Goal: Task Accomplishment & Management: Manage account settings

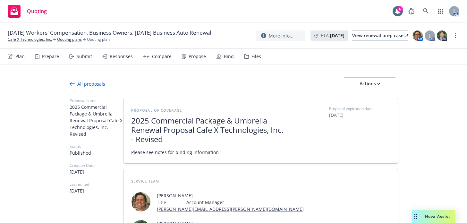
type textarea "x"
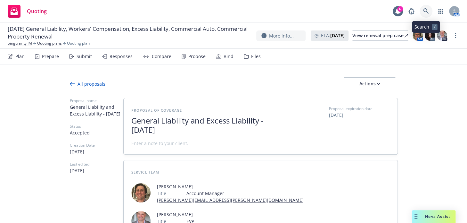
click at [427, 10] on icon at bounding box center [426, 10] width 5 height 5
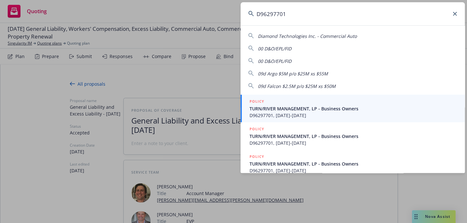
type input "D96297701"
click at [306, 110] on span "TURN/RIVER MANAGEMENT, LP - Business Owners" at bounding box center [354, 108] width 208 height 7
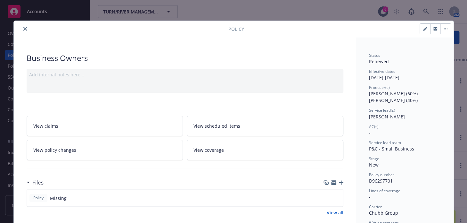
click at [23, 29] on icon "close" at bounding box center [25, 29] width 4 height 4
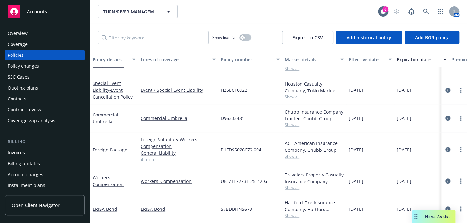
scroll to position [278, 0]
click at [235, 116] on span "D96333481" at bounding box center [233, 118] width 24 height 7
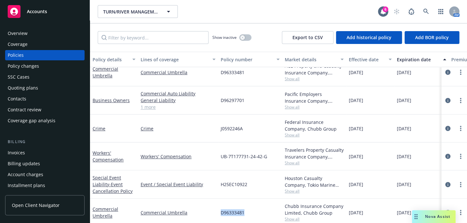
scroll to position [171, 0]
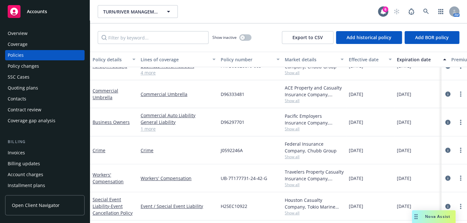
click at [234, 122] on span "D96297701" at bounding box center [233, 122] width 24 height 7
click at [261, 124] on div "D96297701" at bounding box center [250, 122] width 64 height 28
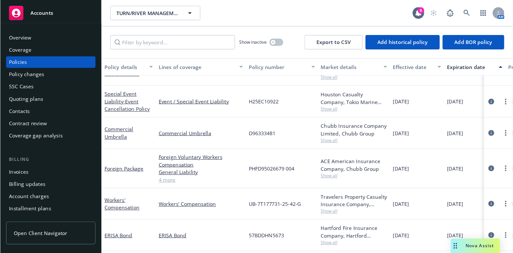
scroll to position [282, 0]
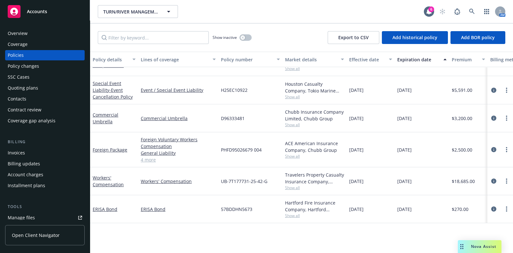
drag, startPoint x: 399, startPoint y: 1, endPoint x: 270, endPoint y: 11, distance: 129.0
click at [270, 11] on div "TURN/RIVER MANAGEMENT, L.P. TURN/RIVER MANAGEMENT, L.P." at bounding box center [261, 11] width 326 height 13
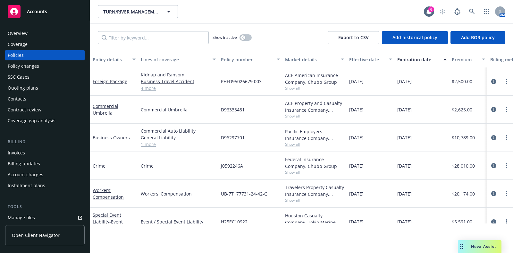
scroll to position [149, 0]
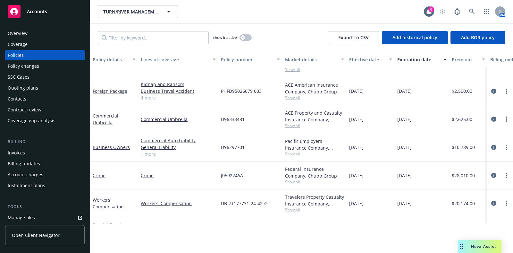
click at [231, 147] on span "D96297701" at bounding box center [233, 147] width 24 height 7
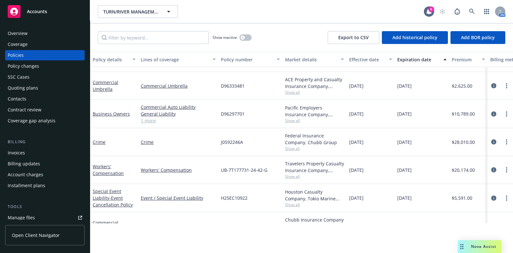
scroll to position [180, 0]
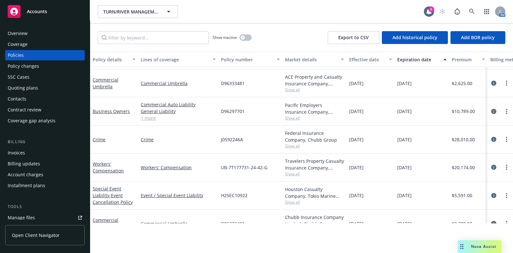
click at [234, 111] on span "D96297701" at bounding box center [233, 111] width 24 height 7
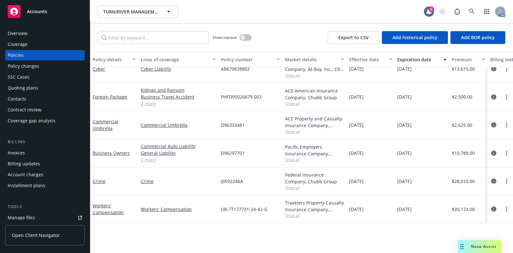
scroll to position [143, 0]
click at [467, 151] on link "more" at bounding box center [507, 153] width 8 height 8
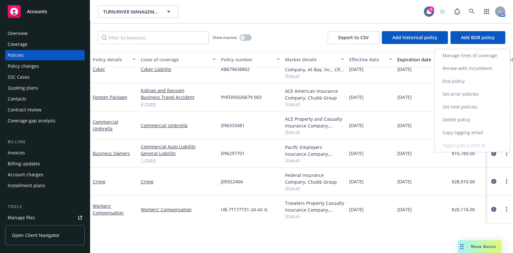
click at [467, 66] on link "Renew with incumbent" at bounding box center [472, 68] width 75 height 13
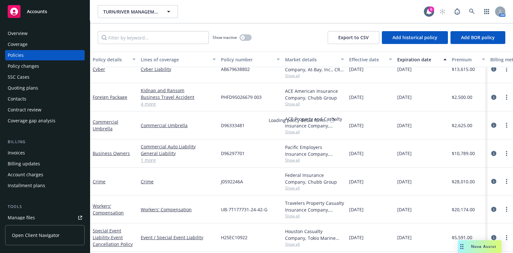
select select "12"
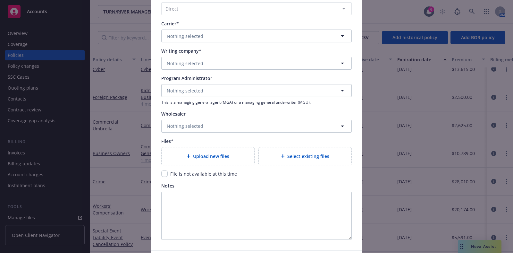
scroll to position [717, 0]
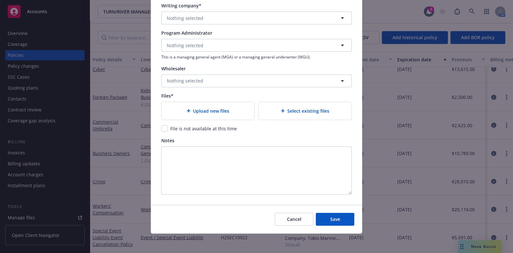
click at [179, 125] on span "File is not available at this time" at bounding box center [203, 128] width 67 height 6
click at [162, 128] on input "checkbox" at bounding box center [164, 128] width 6 height 6
checkbox input "true"
click at [330, 220] on span "Save" at bounding box center [335, 219] width 10 height 6
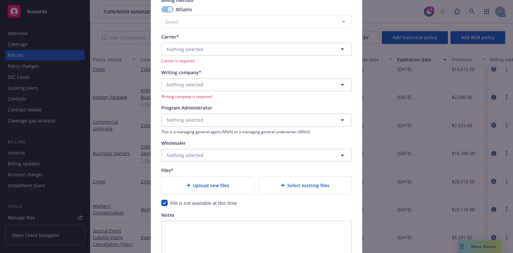
scroll to position [658, 0]
click at [260, 50] on button "Nothing selected" at bounding box center [256, 49] width 190 height 13
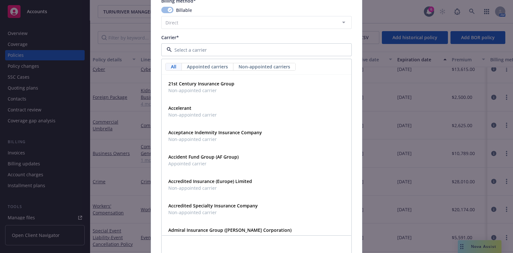
click at [260, 50] on input at bounding box center [255, 49] width 167 height 7
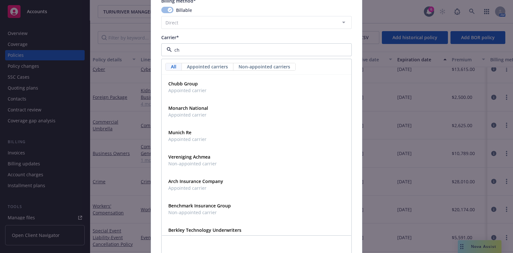
type input "chu"
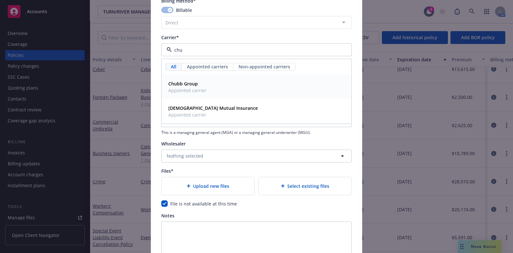
click at [190, 94] on div "Chubb Group Appointed carrier" at bounding box center [256, 87] width 189 height 24
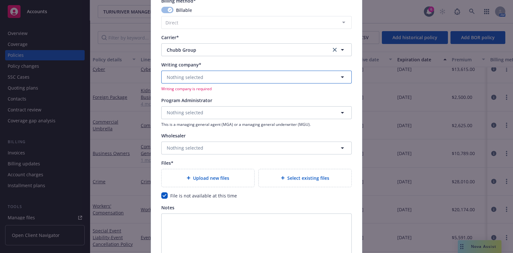
click at [203, 78] on button "Nothing selected" at bounding box center [256, 77] width 190 height 13
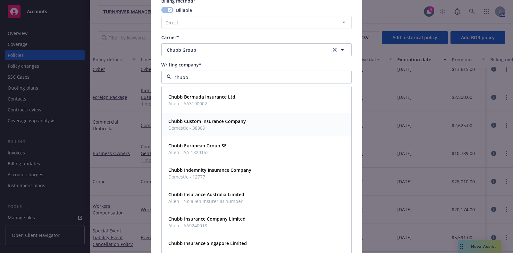
scroll to position [0, 0]
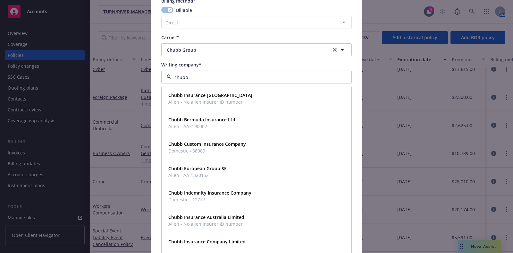
type input "chubb"
click at [215, 48] on span "Chubb Group" at bounding box center [244, 49] width 155 height 7
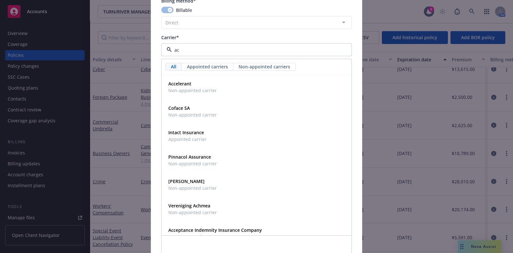
type input "a"
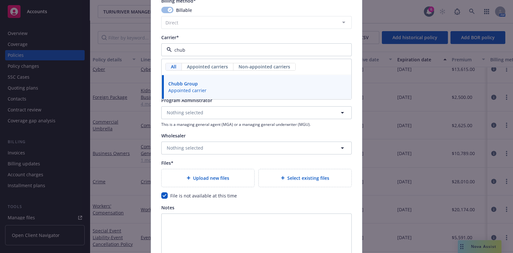
type input "chubb"
click at [254, 93] on div "Chubb Group Appointed carrier" at bounding box center [256, 87] width 181 height 16
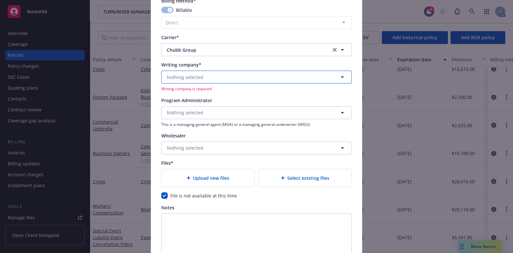
click at [198, 81] on button "Nothing selected" at bounding box center [256, 77] width 190 height 13
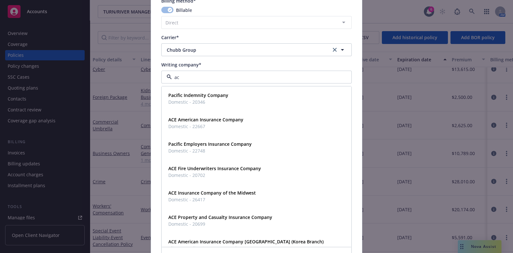
type input "ace"
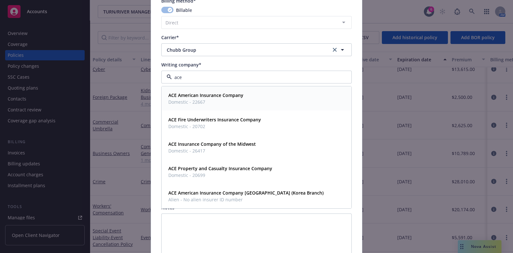
click at [225, 93] on strong "ACE American Insurance Company" at bounding box center [205, 95] width 75 height 6
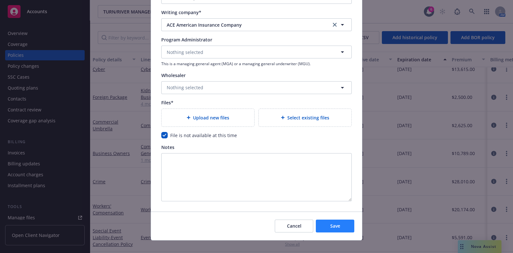
scroll to position [710, 0]
click at [332, 222] on span "Save" at bounding box center [335, 226] width 10 height 6
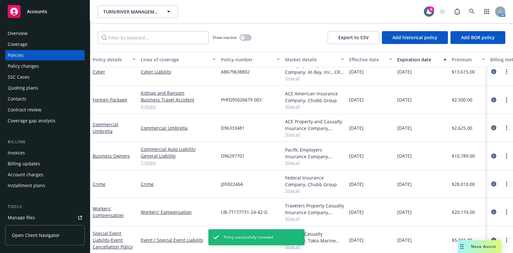
scroll to position [114, 0]
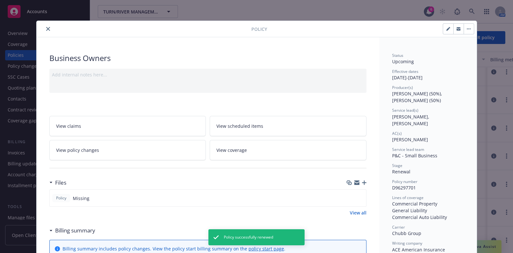
click at [46, 27] on icon "close" at bounding box center [48, 29] width 4 height 4
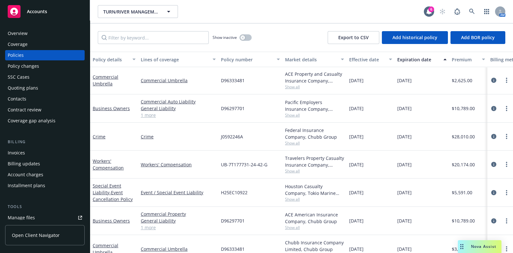
scroll to position [182, 0]
click at [289, 115] on span "Show all" at bounding box center [314, 115] width 59 height 5
click at [319, 104] on div "Pacific Employers Insurance Company, Chubb Group" at bounding box center [314, 105] width 59 height 13
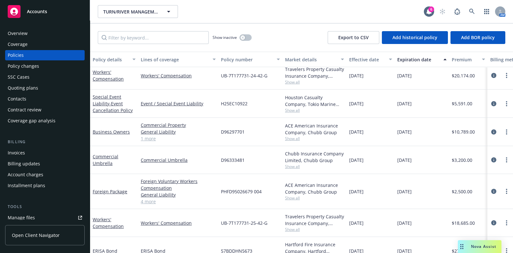
scroll to position [267, 0]
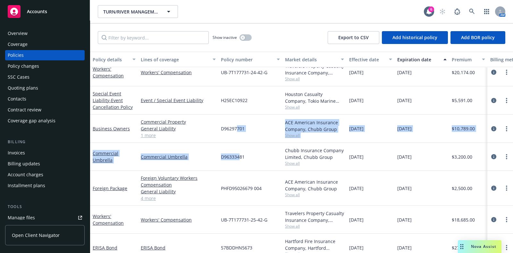
drag, startPoint x: 240, startPoint y: 152, endPoint x: 239, endPoint y: 124, distance: 28.2
click at [239, 124] on div "Crime Crime J0592246A Federal Insurance Company, Chubb Group Show all 10/01/202…" at bounding box center [399, 132] width 619 height 205
click at [239, 125] on span "D96297701" at bounding box center [233, 128] width 24 height 7
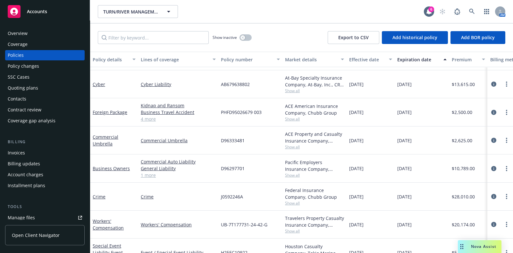
scroll to position [158, 0]
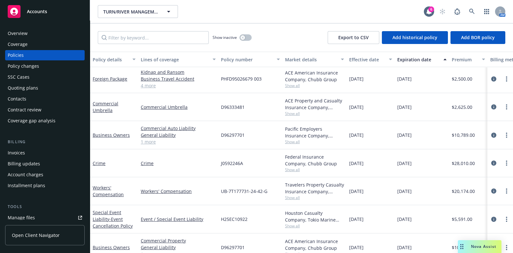
click at [230, 135] on span "D96297701" at bounding box center [233, 134] width 24 height 7
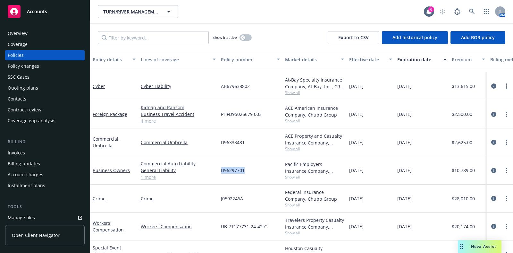
scroll to position [193, 0]
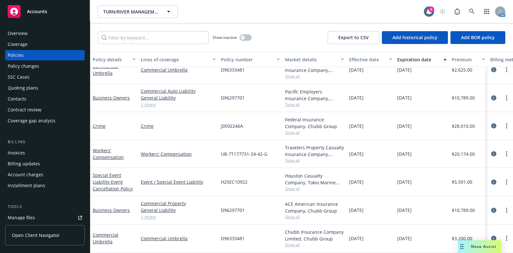
click at [234, 210] on span "D96297701" at bounding box center [233, 209] width 24 height 7
click at [467, 10] on link at bounding box center [472, 11] width 13 height 13
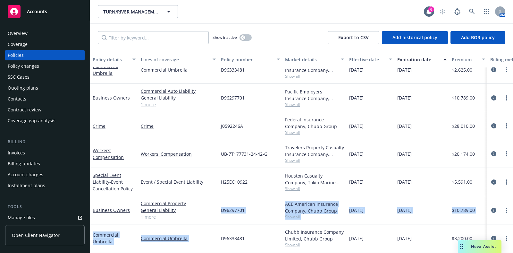
drag, startPoint x: 221, startPoint y: 225, endPoint x: 221, endPoint y: 222, distance: 3.5
click at [231, 210] on span "D96297701" at bounding box center [233, 209] width 24 height 7
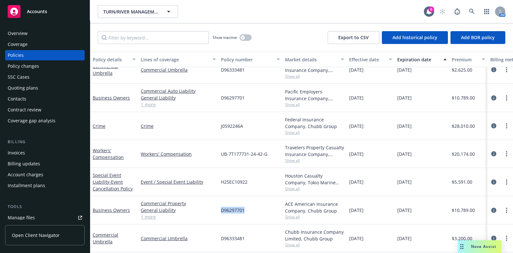
click at [231, 210] on span "D96297701" at bounding box center [233, 209] width 24 height 7
click at [467, 13] on icon at bounding box center [471, 11] width 5 height 5
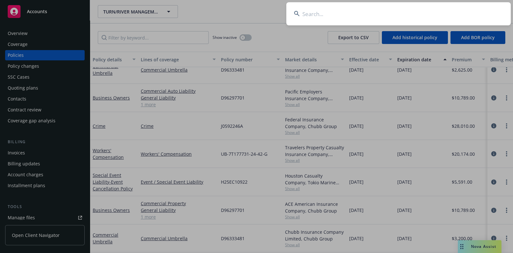
type input "D96297701"
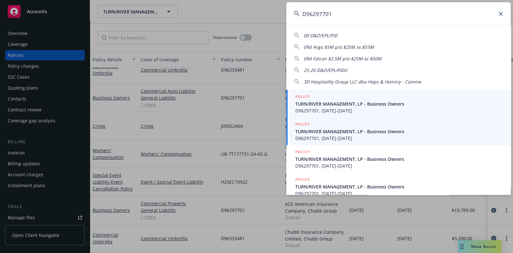
scroll to position [36, 0]
